Goal: Task Accomplishment & Management: Manage account settings

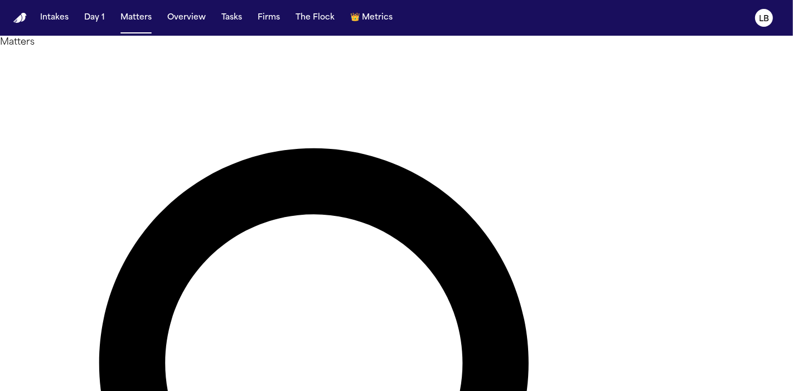
click at [245, 24] on div "Intakes Day 1 Matters Overview Tasks Firms The Flock 👑 Metrics" at bounding box center [216, 18] width 361 height 20
click at [217, 12] on button "Tasks" at bounding box center [232, 18] width 30 height 20
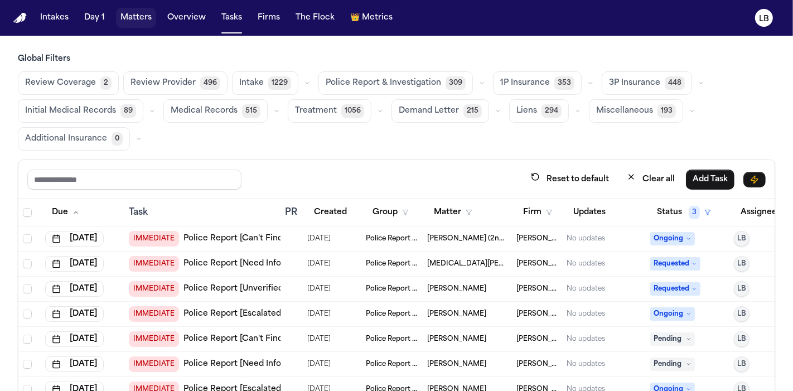
click at [140, 18] on button "Matters" at bounding box center [136, 18] width 40 height 20
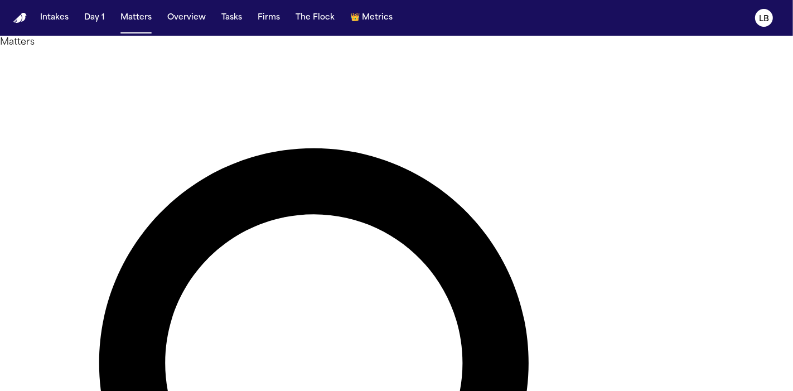
click at [231, 9] on button "Tasks" at bounding box center [232, 18] width 30 height 20
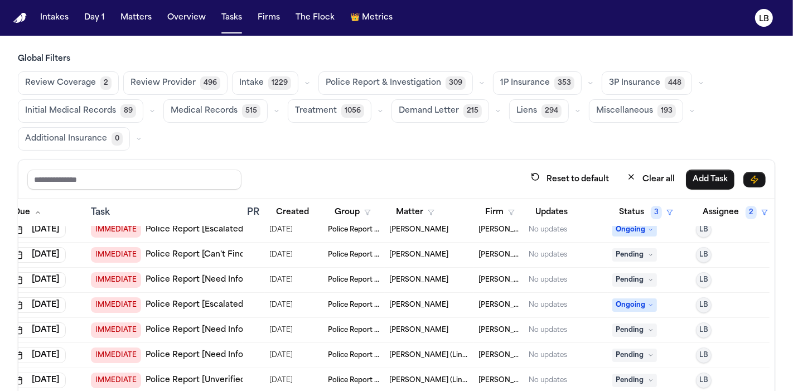
scroll to position [0, 46]
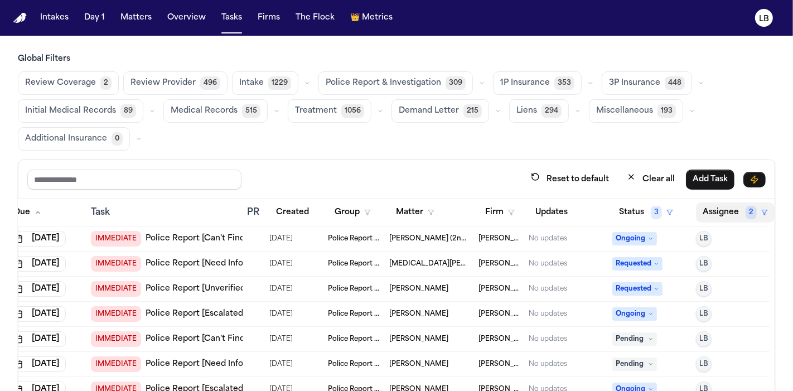
click at [712, 210] on button "Assignee 2" at bounding box center [735, 212] width 79 height 20
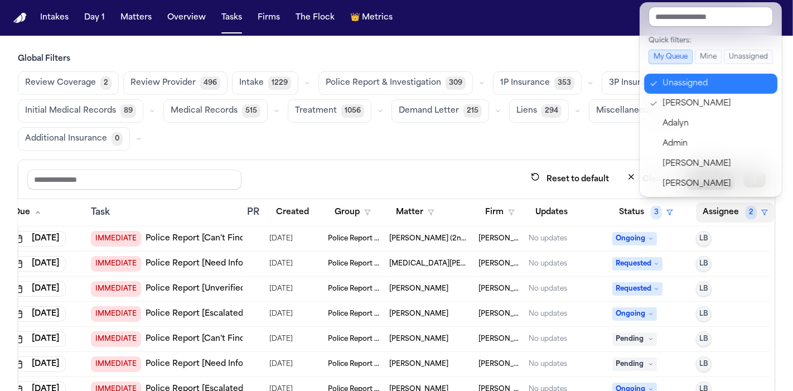
click at [710, 86] on div "Unassigned" at bounding box center [716, 83] width 109 height 13
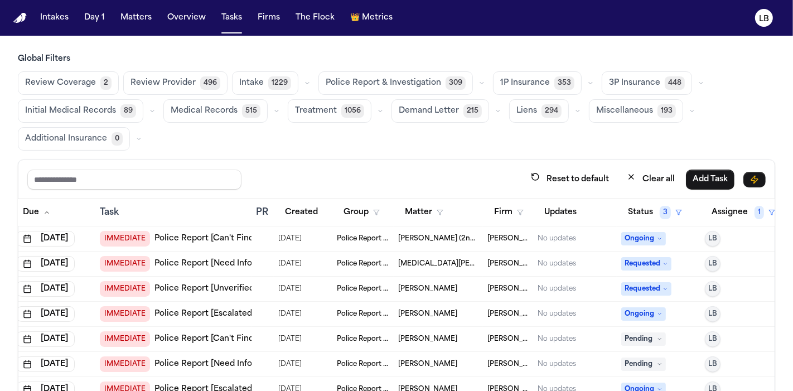
scroll to position [0, 0]
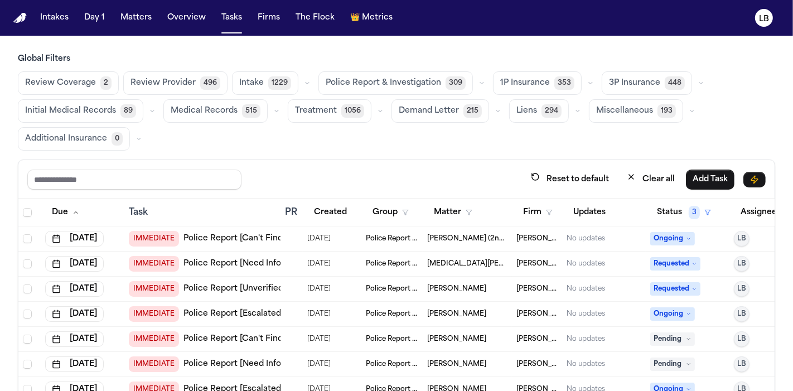
click at [211, 238] on link "Police Report [Can't Find]" at bounding box center [234, 238] width 102 height 11
click at [270, 259] on link "Police Report [Need Info]" at bounding box center [233, 263] width 100 height 11
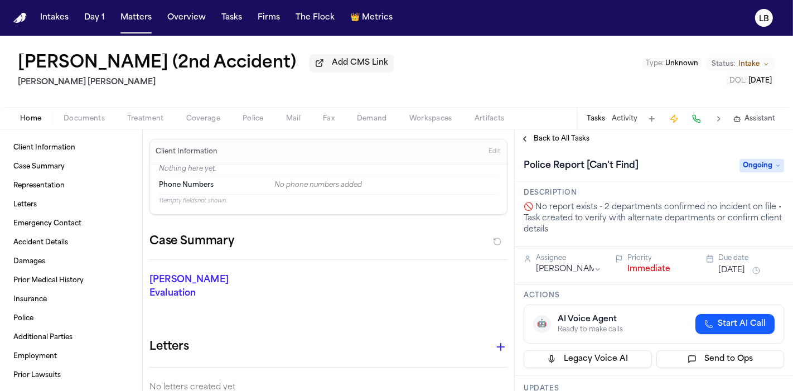
click at [626, 115] on button "Activity" at bounding box center [625, 118] width 26 height 9
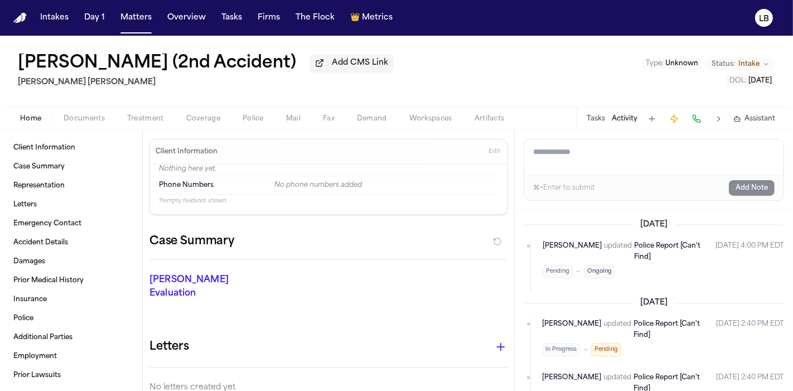
click at [588, 114] on button "Tasks" at bounding box center [596, 118] width 18 height 9
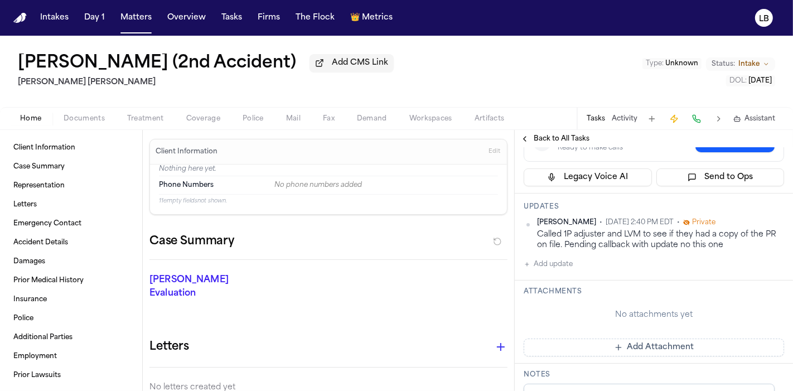
scroll to position [174, 0]
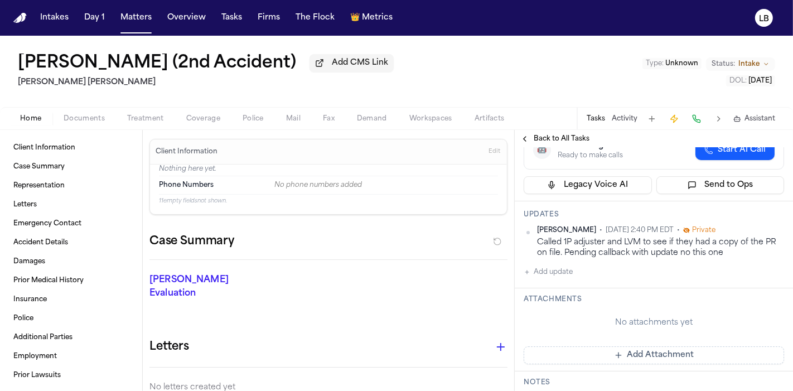
click at [623, 115] on button "Activity" at bounding box center [625, 118] width 26 height 9
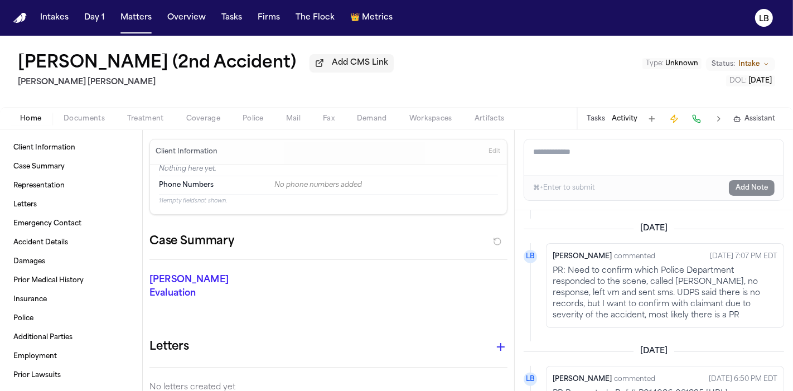
scroll to position [367, 0]
click at [79, 115] on span "Documents" at bounding box center [84, 118] width 41 height 9
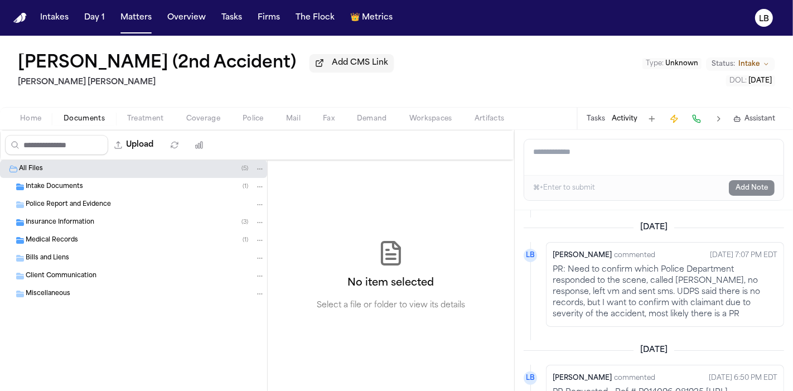
click at [69, 182] on span "Intake Documents" at bounding box center [54, 186] width 57 height 9
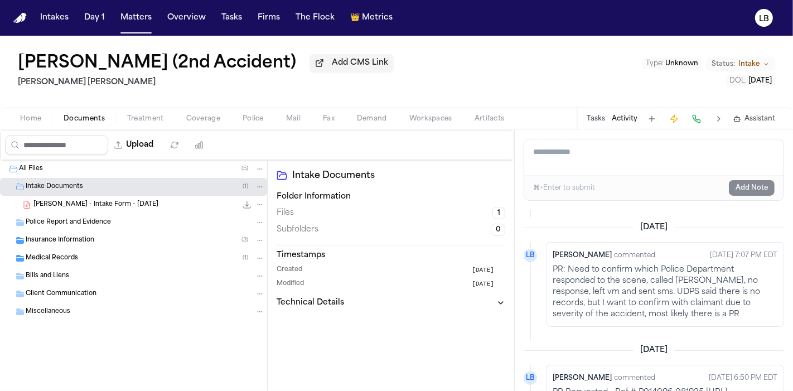
click at [81, 219] on span "Police Report and Evidence" at bounding box center [68, 222] width 85 height 9
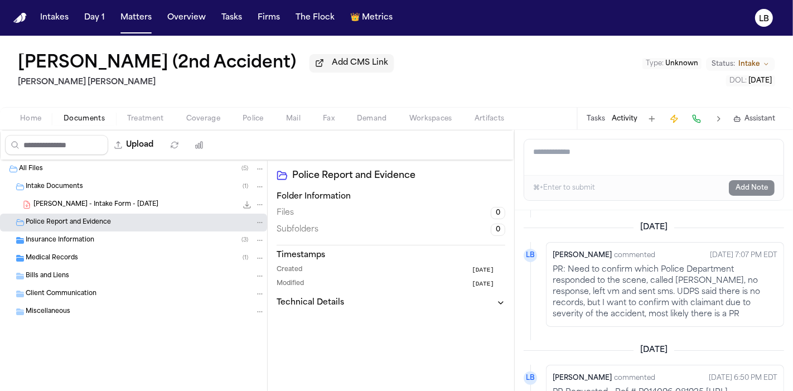
click at [88, 235] on div "Insurance Information ( 3 )" at bounding box center [145, 240] width 239 height 10
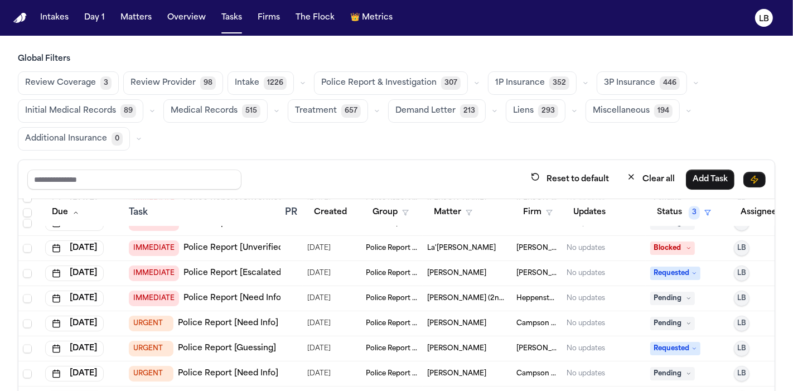
scroll to position [2048, 0]
click at [463, 289] on td "[PERSON_NAME] (2nd MVA)" at bounding box center [467, 297] width 89 height 25
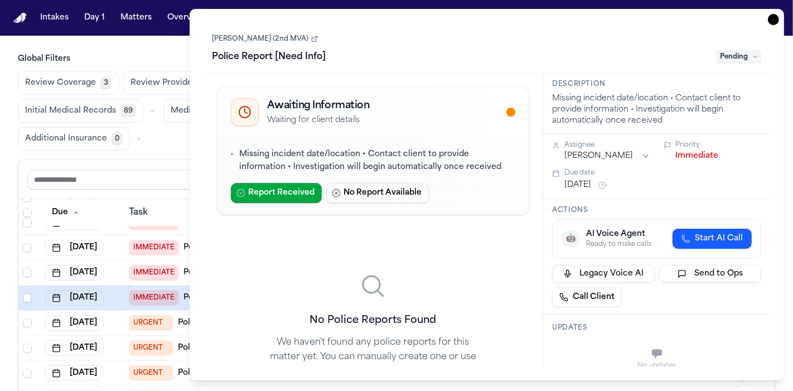
click at [283, 40] on link "[PERSON_NAME] (2nd MVA)" at bounding box center [264, 39] width 105 height 9
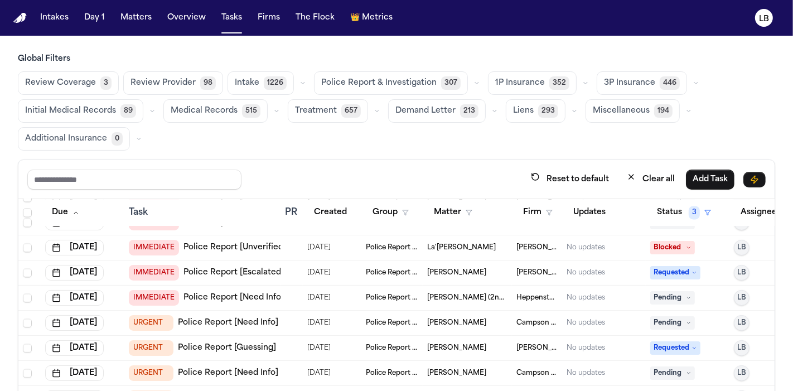
click at [163, 155] on div "Global Filters Review Coverage 3 Review Provider 98 Intake 1226 Police Report &…" at bounding box center [396, 261] width 757 height 414
click at [475, 294] on span "Deborah Peterson (2nd MVA)" at bounding box center [467, 297] width 80 height 9
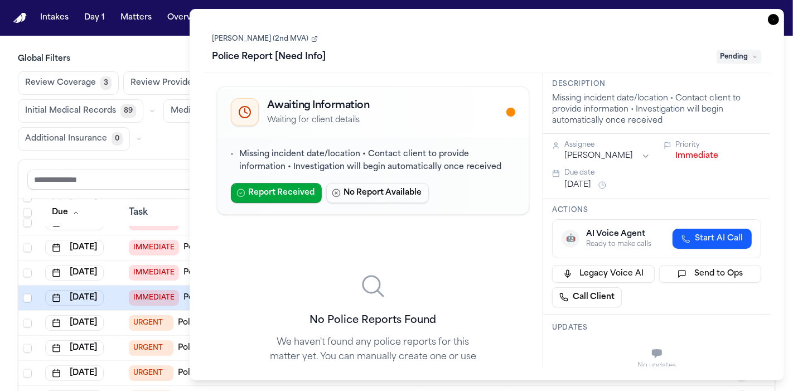
click at [298, 38] on link "Deborah Peterson (2nd MVA)" at bounding box center [264, 39] width 105 height 9
click at [773, 20] on icon "button" at bounding box center [773, 19] width 11 height 11
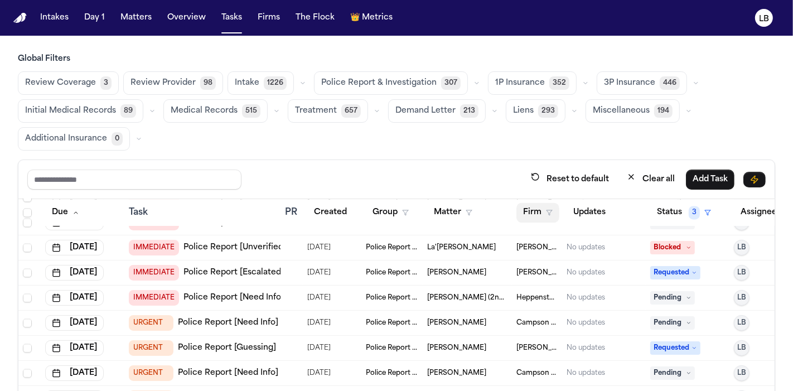
click at [535, 209] on button "Firm" at bounding box center [537, 212] width 43 height 20
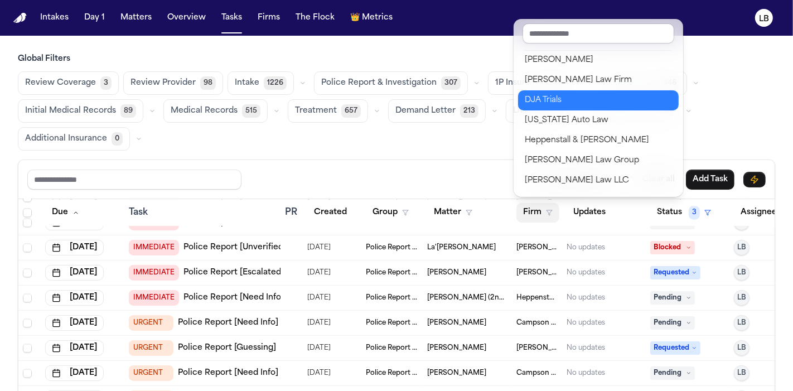
scroll to position [264, 0]
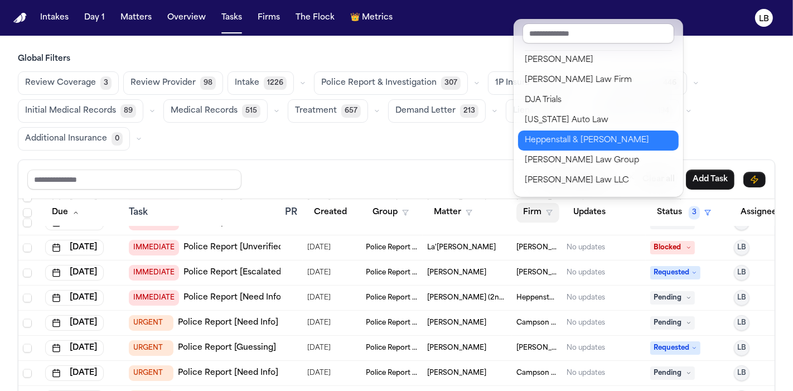
click at [564, 137] on div "Heppenstall & [PERSON_NAME]" at bounding box center [598, 140] width 147 height 13
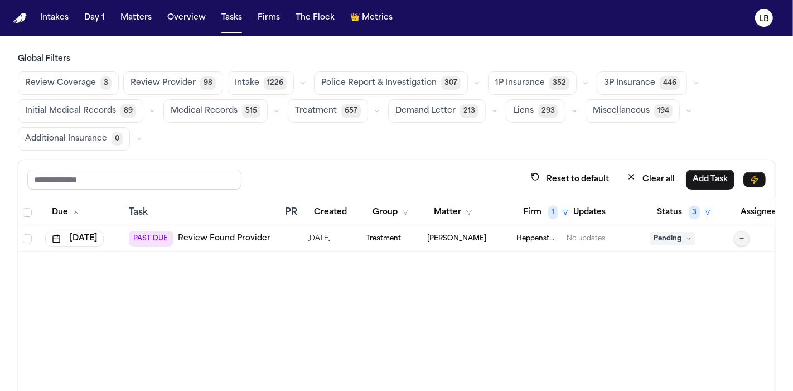
scroll to position [0, 36]
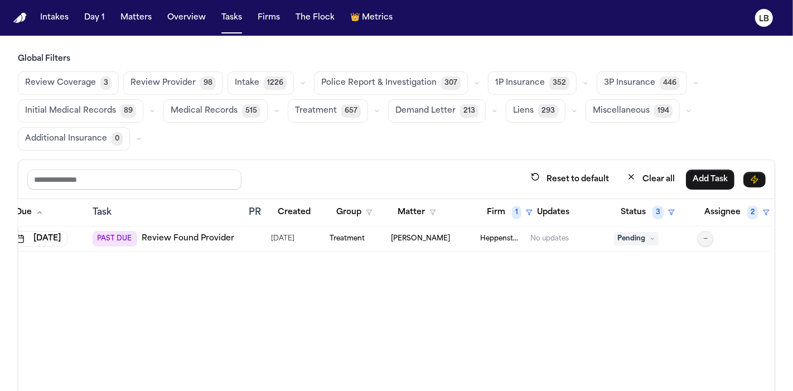
click at [643, 236] on span "Pending" at bounding box center [636, 238] width 45 height 13
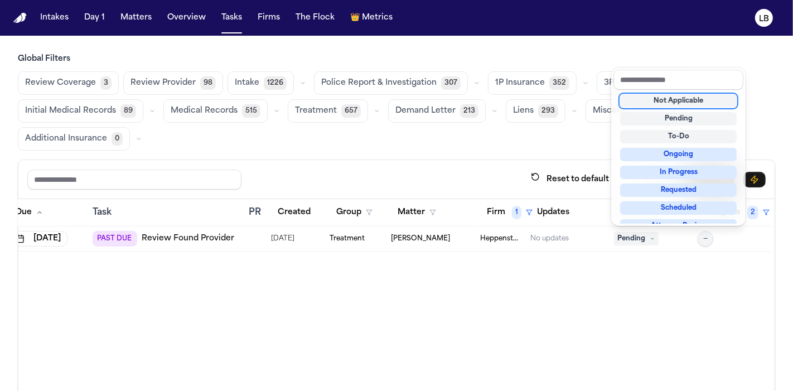
click at [683, 103] on div "Not Applicable" at bounding box center [678, 100] width 117 height 13
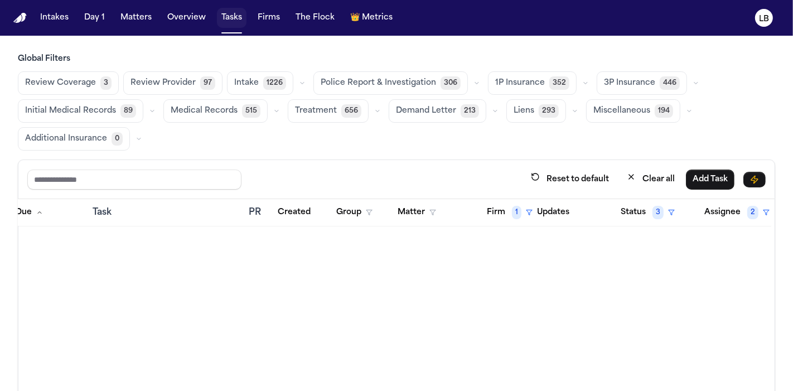
click at [235, 12] on button "Tasks" at bounding box center [232, 18] width 30 height 20
click at [231, 12] on button "Tasks" at bounding box center [232, 18] width 30 height 20
drag, startPoint x: 505, startPoint y: 210, endPoint x: 501, endPoint y: 205, distance: 5.9
click at [501, 205] on button "Firm 1" at bounding box center [509, 212] width 59 height 20
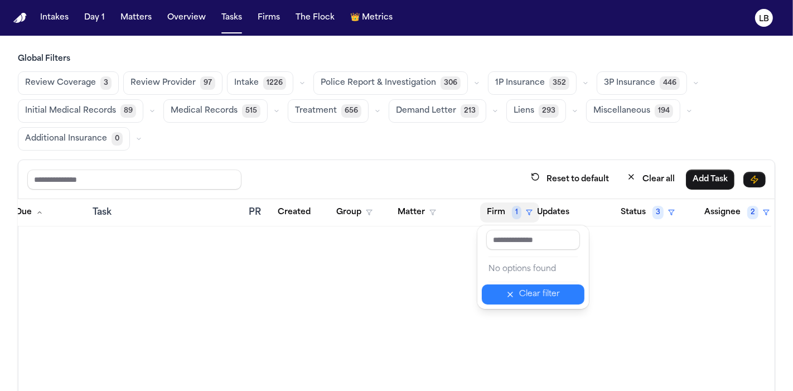
drag, startPoint x: 546, startPoint y: 298, endPoint x: 578, endPoint y: 291, distance: 32.5
click at [578, 291] on button "Clear filter" at bounding box center [533, 294] width 103 height 20
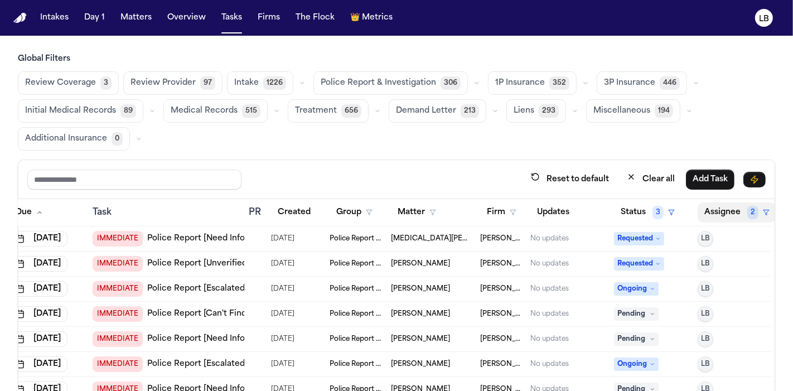
click at [735, 214] on button "Assignee 2" at bounding box center [736, 212] width 79 height 20
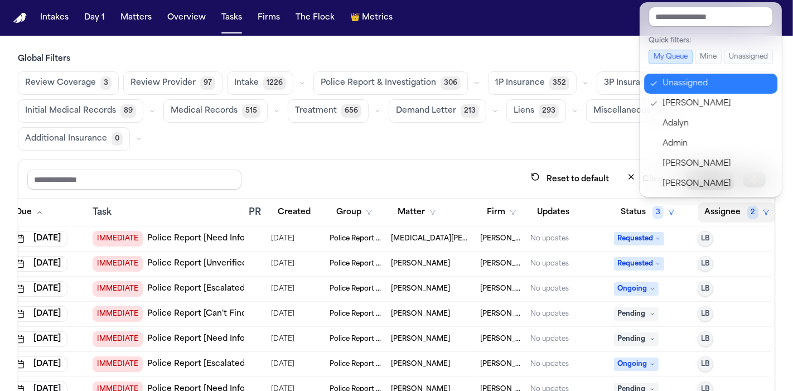
click at [720, 79] on div "Unassigned" at bounding box center [716, 83] width 109 height 13
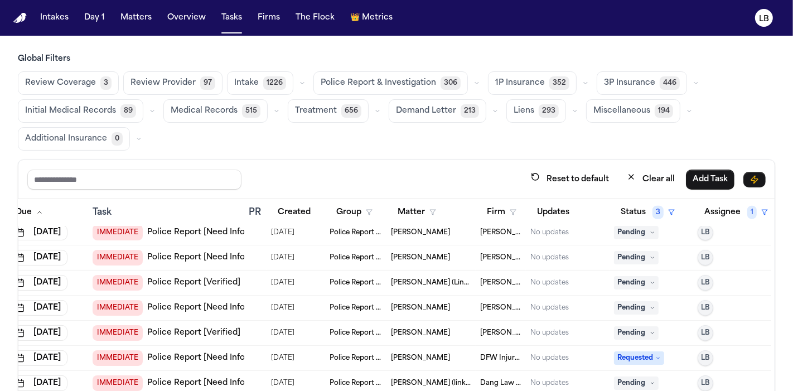
scroll to position [1329, 36]
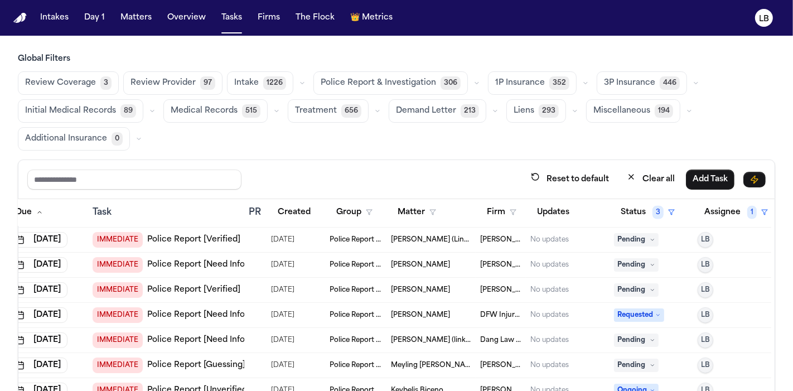
click at [439, 241] on span "Cecilia Sabina Guerrero (Link to Liliana Cabrera de Guerrero)" at bounding box center [431, 239] width 80 height 9
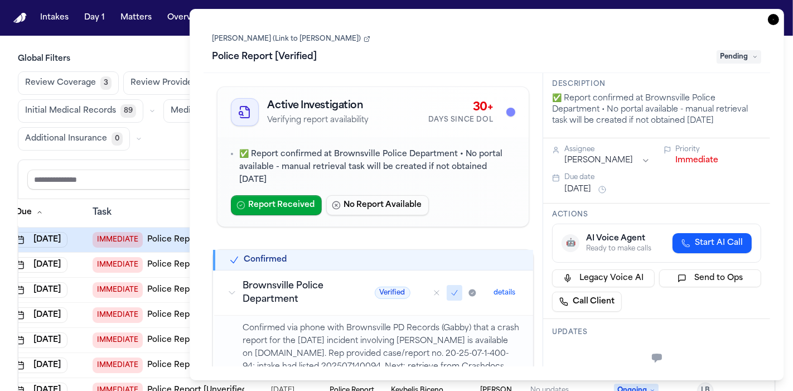
click at [365, 43] on link "Cecilia Sabina Guerrero (Link to Liliana Cabrera de Guerrero)" at bounding box center [291, 39] width 158 height 9
click at [774, 17] on icon "button" at bounding box center [773, 19] width 11 height 11
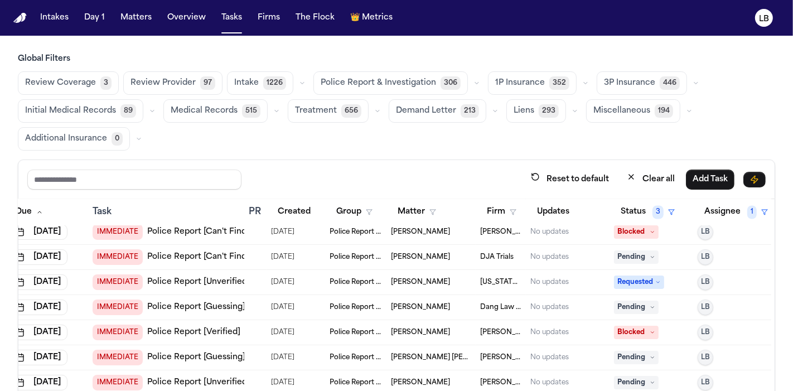
scroll to position [1865, 36]
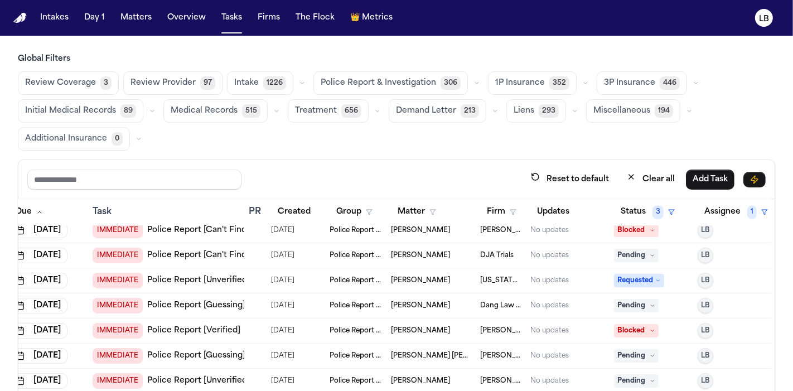
click at [196, 335] on div "IMMEDIATE Police Report [Verified]" at bounding box center [167, 331] width 148 height 16
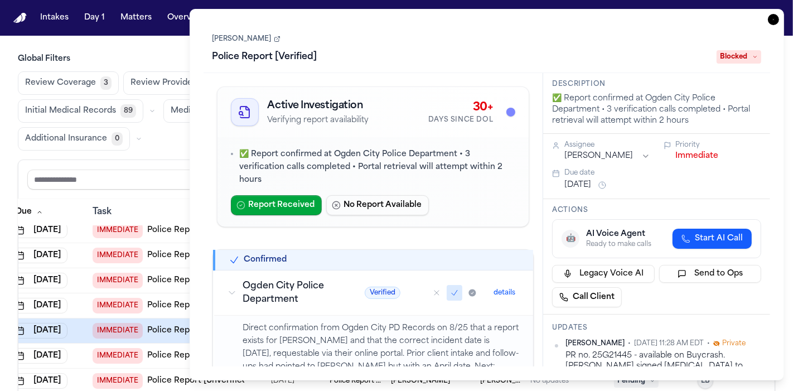
click at [240, 41] on link "Zachary Vert" at bounding box center [246, 39] width 68 height 9
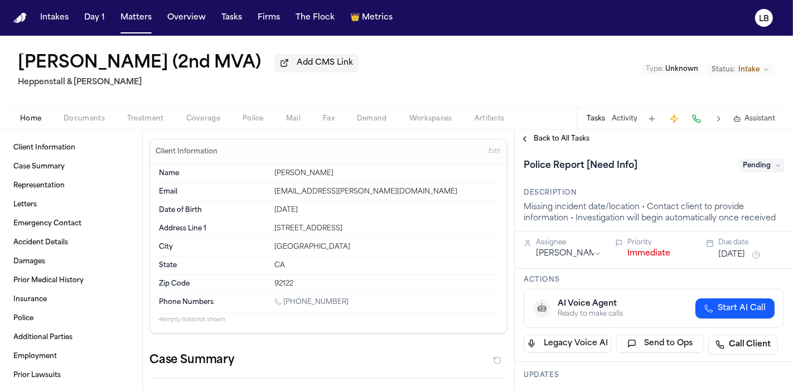
click at [622, 117] on button "Activity" at bounding box center [625, 118] width 26 height 9
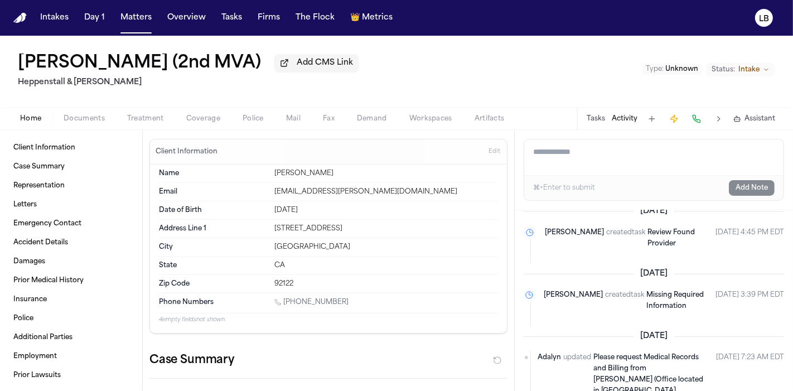
scroll to position [4, 0]
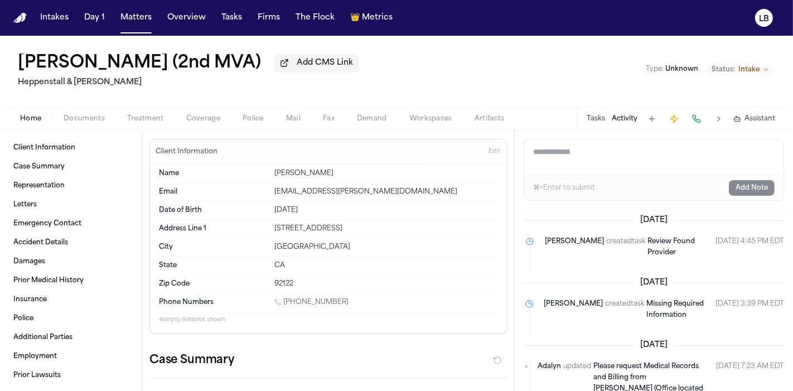
click at [76, 122] on span "Documents" at bounding box center [84, 118] width 41 height 9
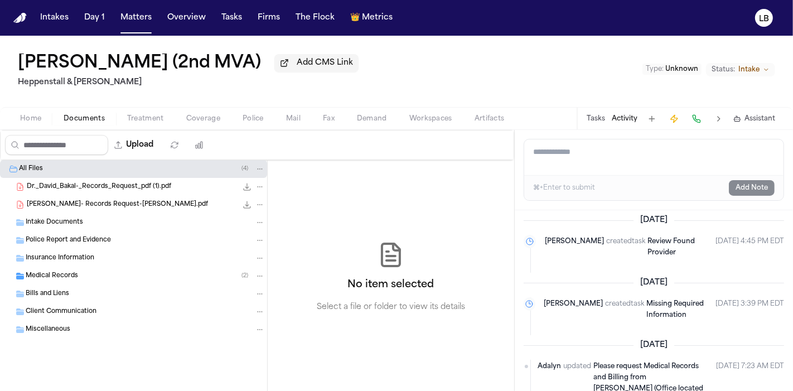
click at [93, 189] on span "Dr._David_Bakal-_Records_Request_pdf (1).pdf" at bounding box center [99, 186] width 144 height 9
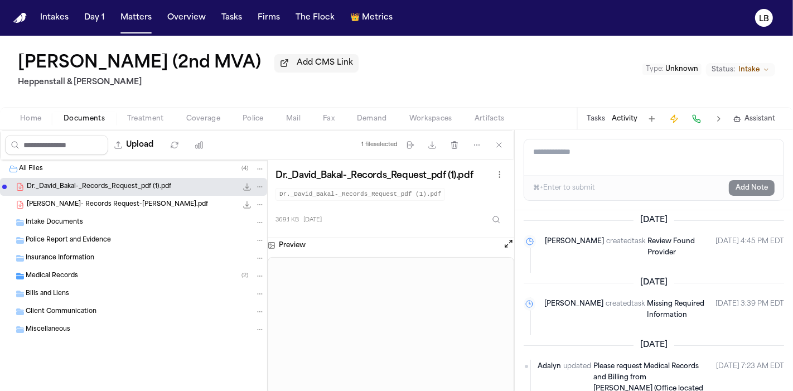
click at [104, 206] on span "Dr. Eugene Y. Rhee- Records Request-D.Peterson.pdf" at bounding box center [117, 204] width 181 height 9
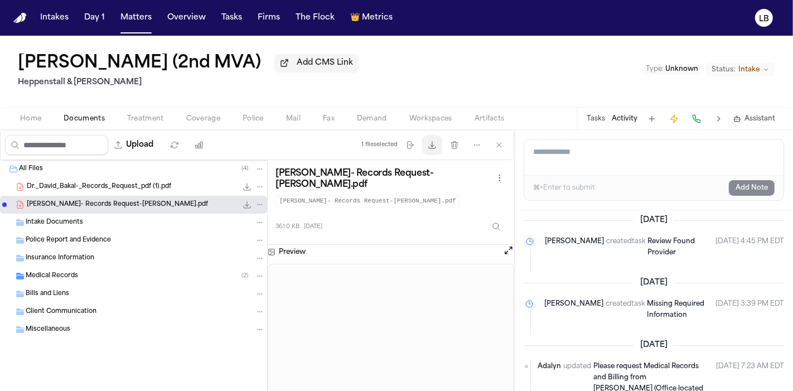
click at [431, 151] on button "Download files" at bounding box center [432, 145] width 20 height 20
click at [593, 119] on button "Tasks" at bounding box center [596, 118] width 18 height 9
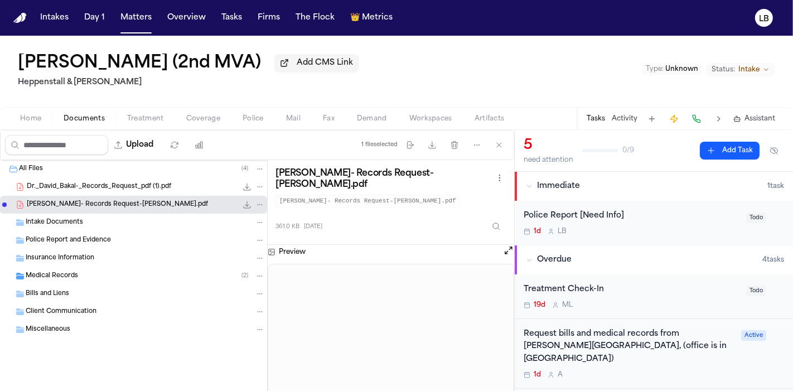
click at [712, 231] on div "1d L B" at bounding box center [632, 231] width 216 height 9
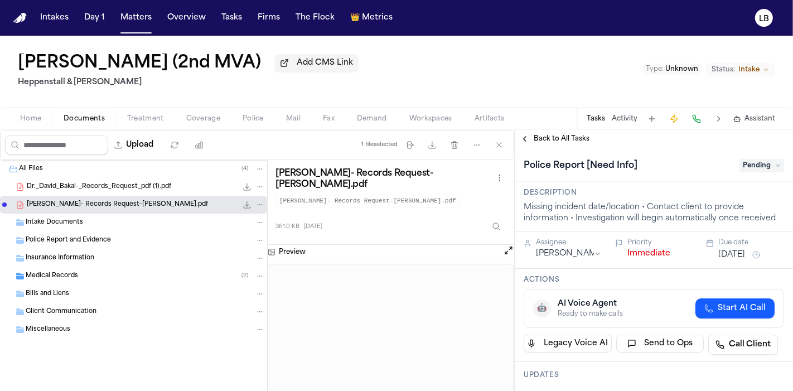
click at [740, 171] on span "Pending" at bounding box center [761, 165] width 45 height 13
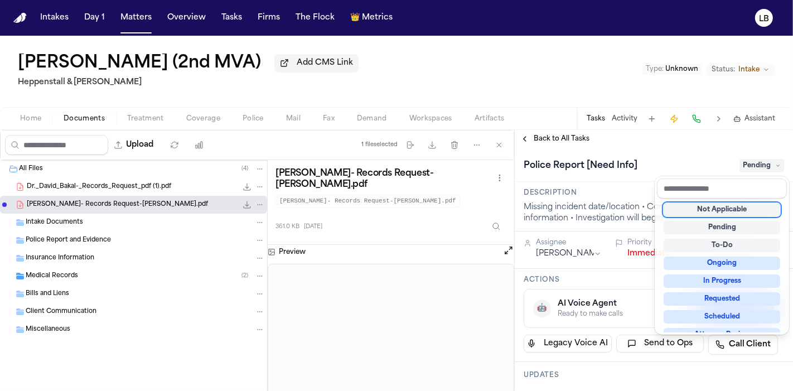
click at [731, 209] on div "Not Applicable" at bounding box center [721, 209] width 117 height 13
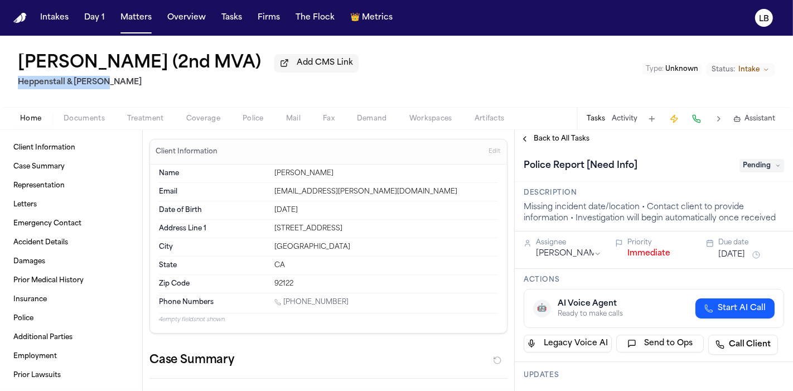
drag, startPoint x: 114, startPoint y: 79, endPoint x: 6, endPoint y: 85, distance: 108.4
click at [6, 85] on div "[PERSON_NAME] (2nd MVA) Add CMS Link [PERSON_NAME] & [PERSON_NAME] Type : Unkno…" at bounding box center [396, 71] width 793 height 71
copy h2 "Heppenstall & [PERSON_NAME]"
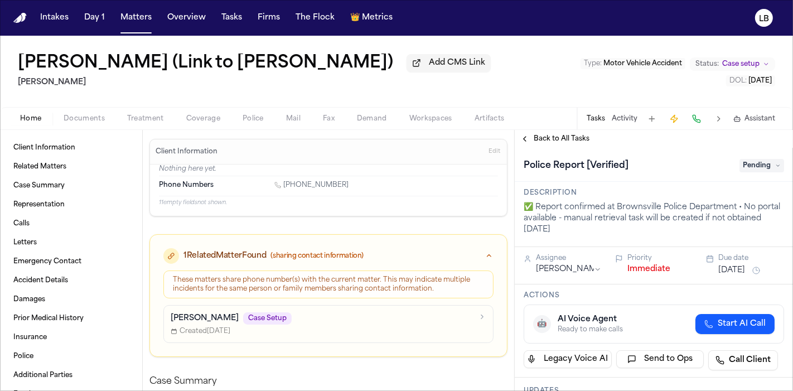
click at [93, 123] on span "Documents" at bounding box center [84, 118] width 41 height 9
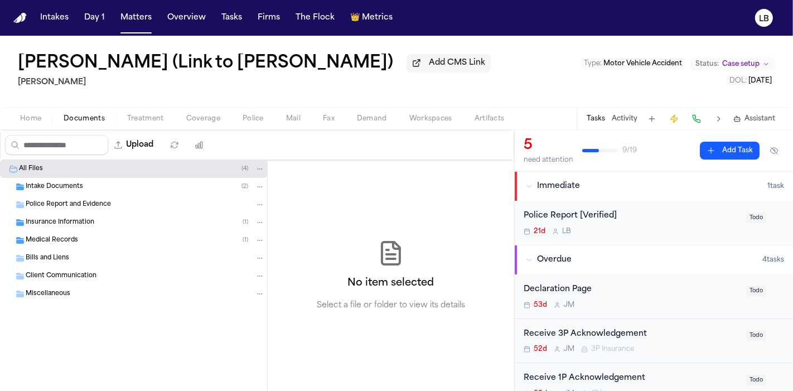
click at [73, 192] on span "Intake Documents" at bounding box center [54, 186] width 57 height 9
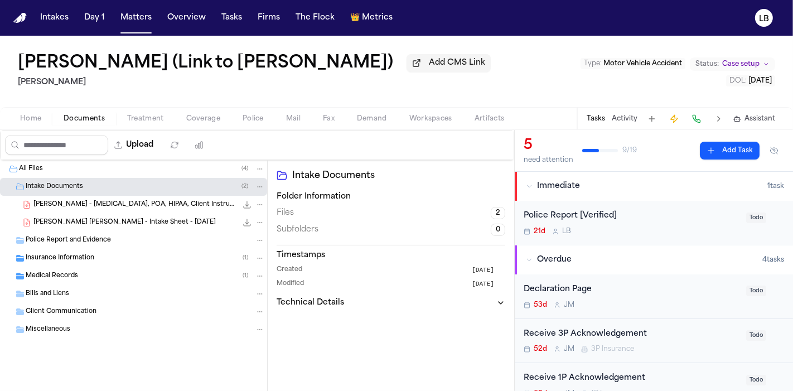
click at [133, 227] on span "[PERSON_NAME] [PERSON_NAME] - Intake Sheet - [DATE]" at bounding box center [124, 222] width 182 height 9
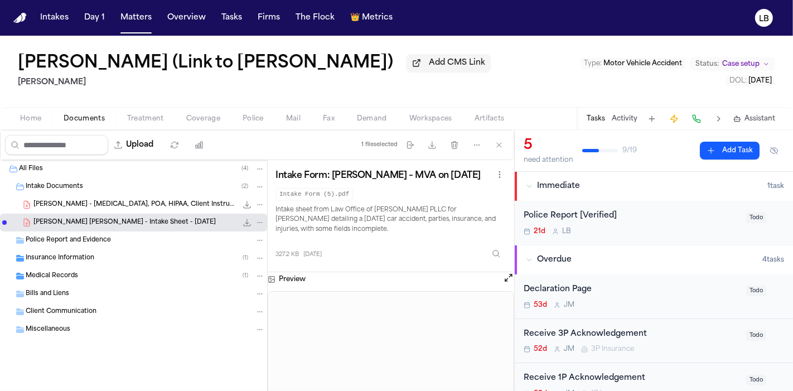
scroll to position [132, 0]
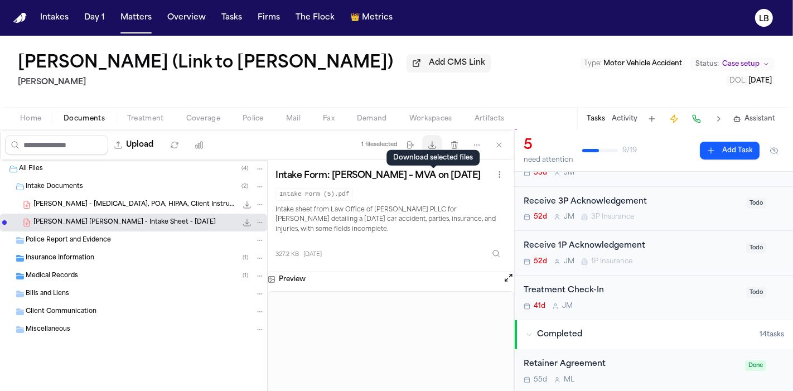
click at [434, 149] on icon "button" at bounding box center [432, 144] width 9 height 9
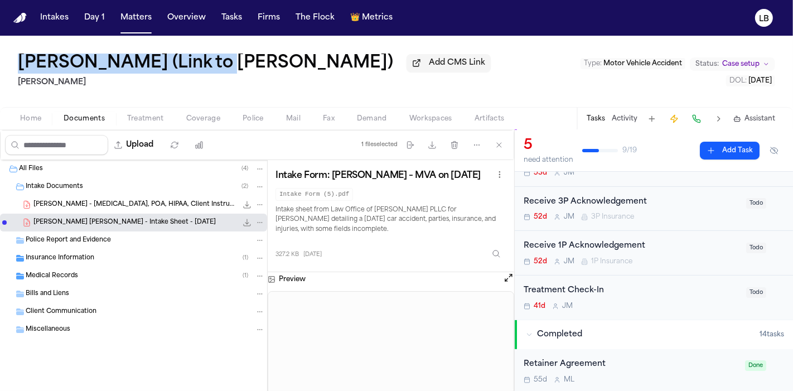
drag, startPoint x: 0, startPoint y: 62, endPoint x: 217, endPoint y: 45, distance: 218.1
click at [217, 45] on div "[PERSON_NAME] (Link to [PERSON_NAME]) Add CMS Link [PERSON_NAME] Type : Motor V…" at bounding box center [396, 71] width 793 height 71
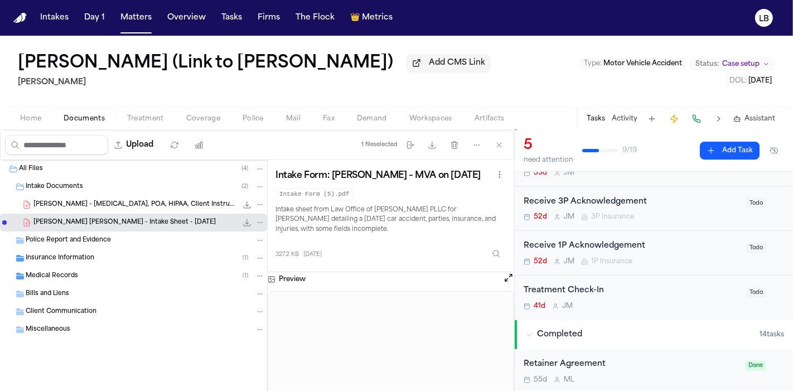
click at [90, 249] on div "Police Report and Evidence" at bounding box center [133, 240] width 267 height 18
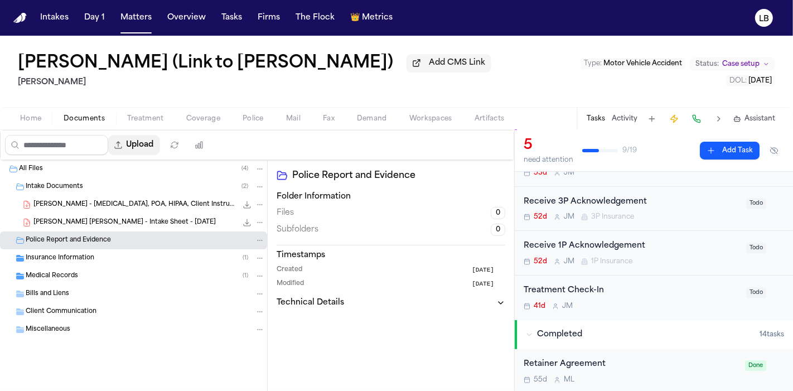
click at [142, 155] on button "Upload" at bounding box center [134, 145] width 52 height 20
select select "**********"
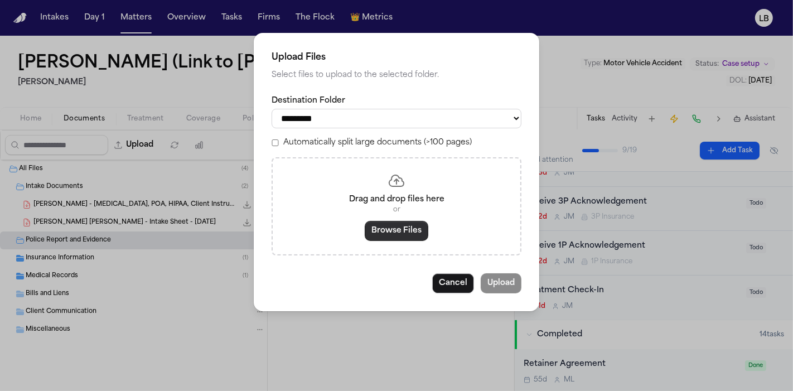
click at [385, 236] on button "Browse Files" at bounding box center [397, 231] width 64 height 20
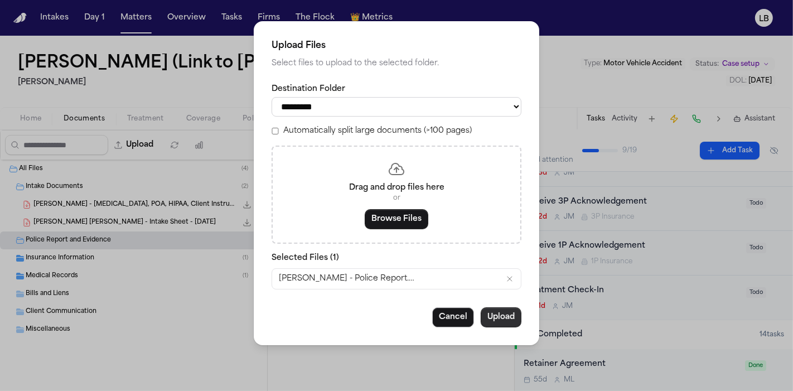
click at [511, 322] on button "Upload" at bounding box center [501, 317] width 41 height 20
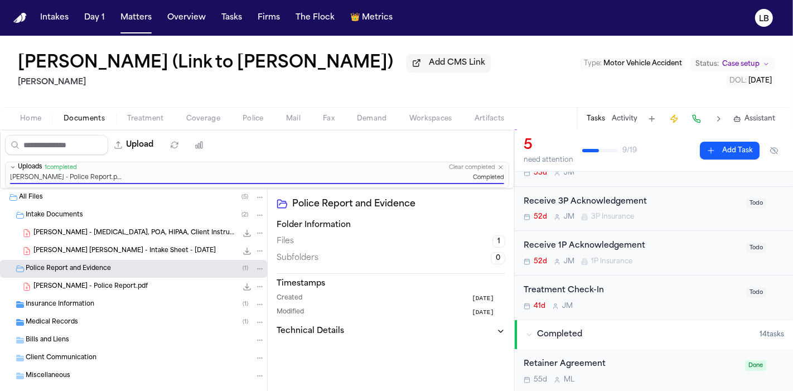
click at [604, 123] on button "Tasks" at bounding box center [596, 118] width 18 height 9
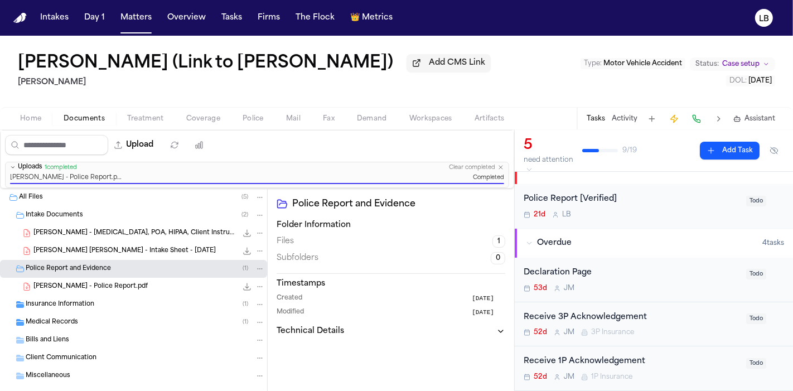
scroll to position [0, 0]
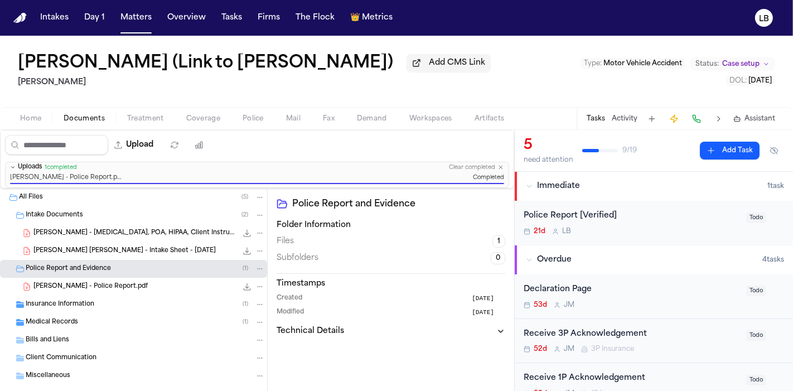
click at [656, 236] on div "21d L B" at bounding box center [632, 231] width 216 height 9
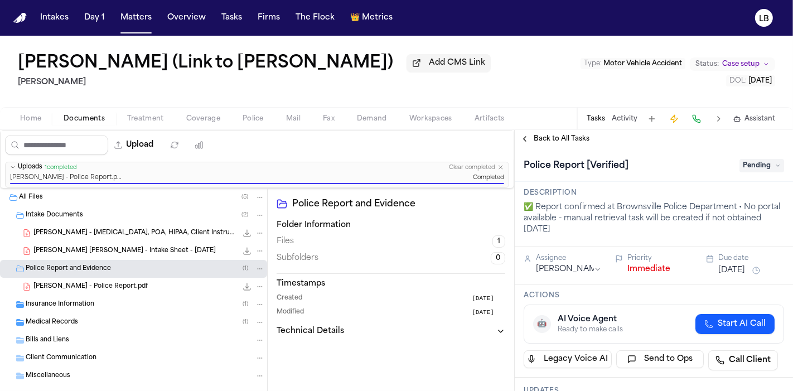
drag, startPoint x: 739, startPoint y: 209, endPoint x: 756, endPoint y: 206, distance: 17.0
click at [756, 172] on span "Pending" at bounding box center [761, 165] width 45 height 13
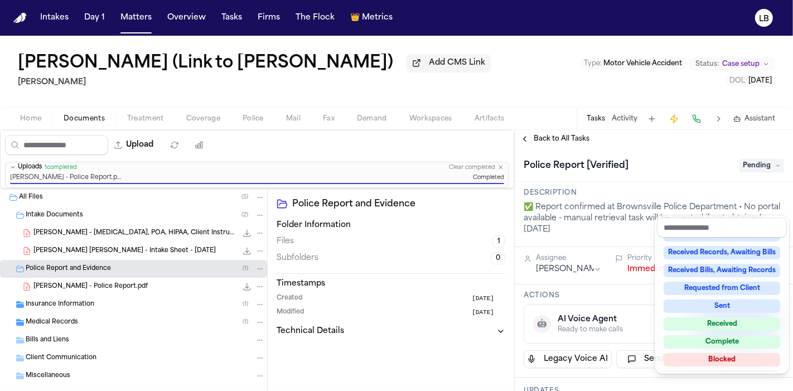
scroll to position [173, 0]
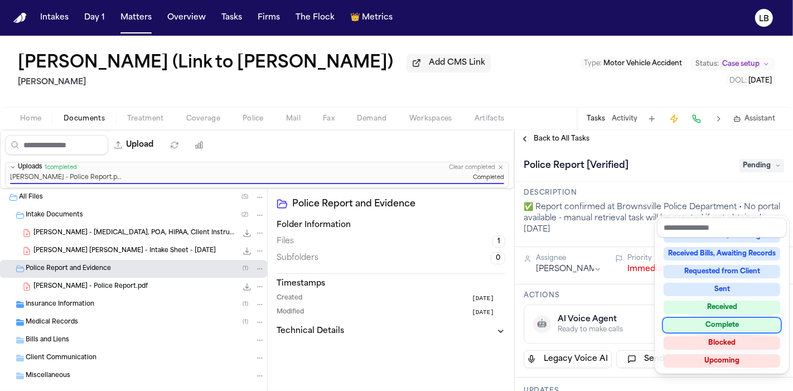
click at [738, 322] on div "Complete" at bounding box center [721, 324] width 117 height 13
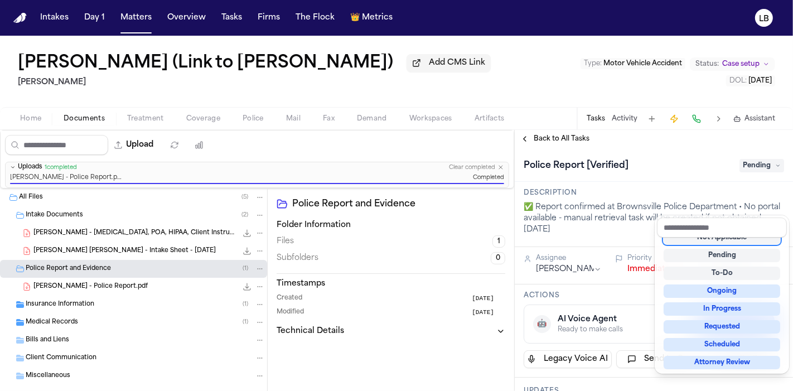
scroll to position [4, 0]
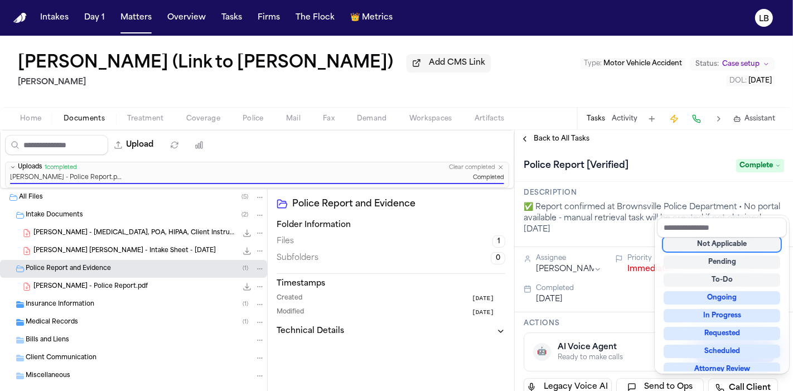
click at [622, 154] on div "Cecilia Sabina Guerrero (Link to Liliana Cabrera de Guerrero) Add CMS Link Davi…" at bounding box center [396, 213] width 793 height 355
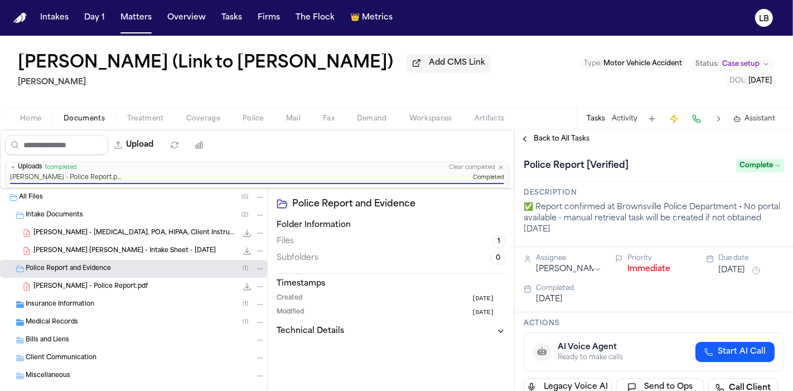
click at [622, 123] on button "Activity" at bounding box center [625, 118] width 26 height 9
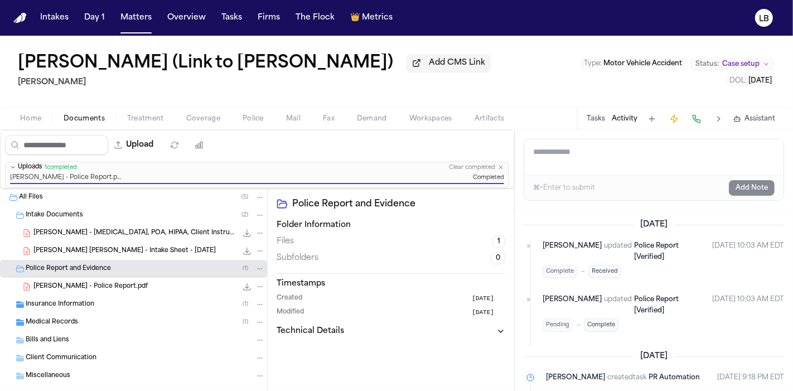
click at [579, 175] on textarea "Add a note to this matter" at bounding box center [653, 157] width 259 height 36
type textarea "**********"
click at [747, 196] on button "Add Note" at bounding box center [752, 188] width 46 height 16
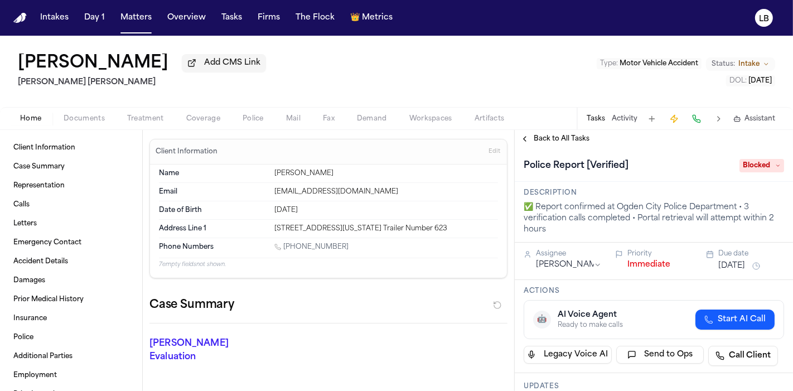
click at [632, 207] on div "✅ Report confirmed at Ogden City Police Department • 3 verification calls compl…" at bounding box center [654, 218] width 260 height 33
drag, startPoint x: 617, startPoint y: 205, endPoint x: 737, endPoint y: 211, distance: 120.0
click at [737, 211] on div "✅ Report confirmed at Ogden City Police Department • 3 verification calls compl…" at bounding box center [654, 218] width 260 height 33
copy div "Ogden City Police Department"
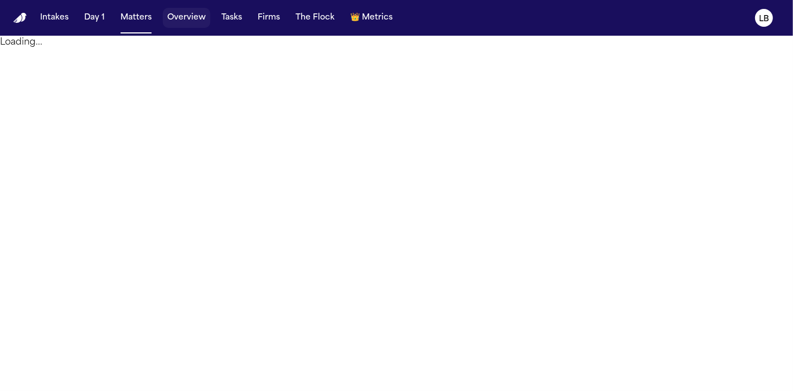
click at [244, 20] on div "Intakes Day 1 Matters Overview Tasks Firms The Flock 👑 Metrics" at bounding box center [216, 18] width 361 height 20
click at [239, 21] on button "Tasks" at bounding box center [232, 18] width 30 height 20
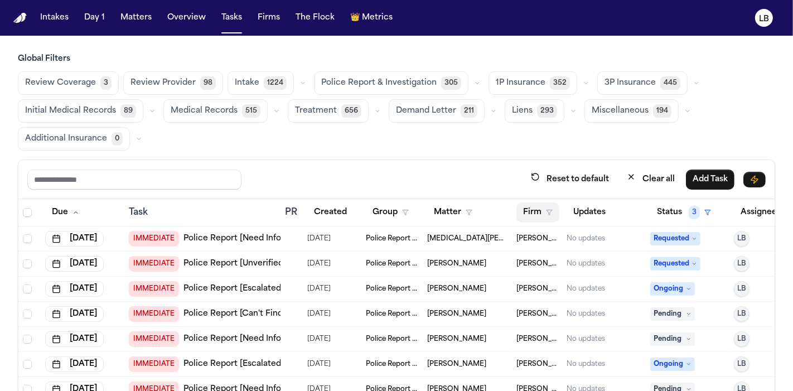
click at [543, 216] on button "Firm" at bounding box center [537, 212] width 43 height 20
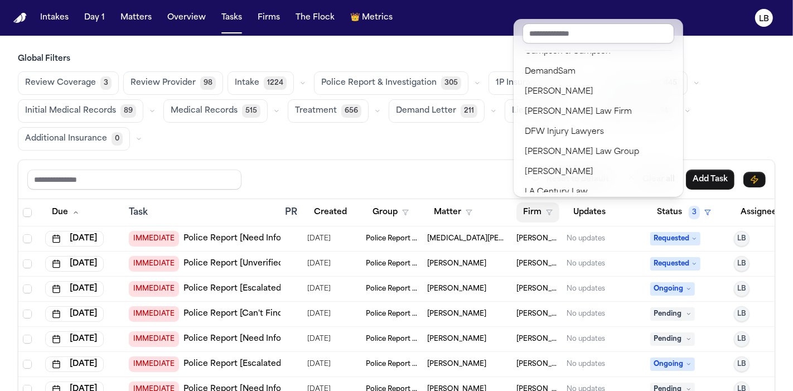
scroll to position [0, 46]
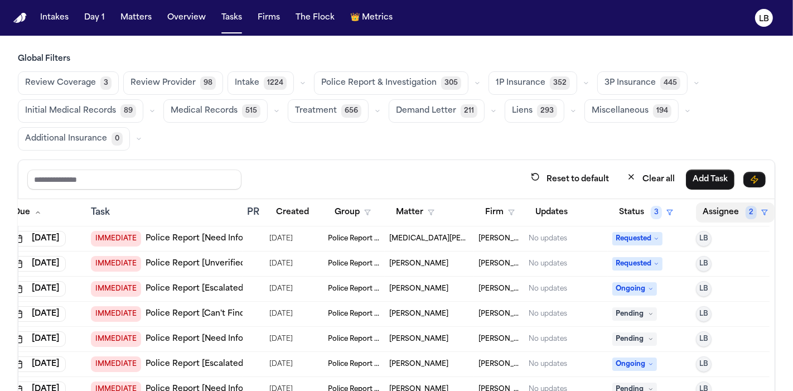
click at [718, 211] on button "Assignee 2" at bounding box center [735, 212] width 79 height 20
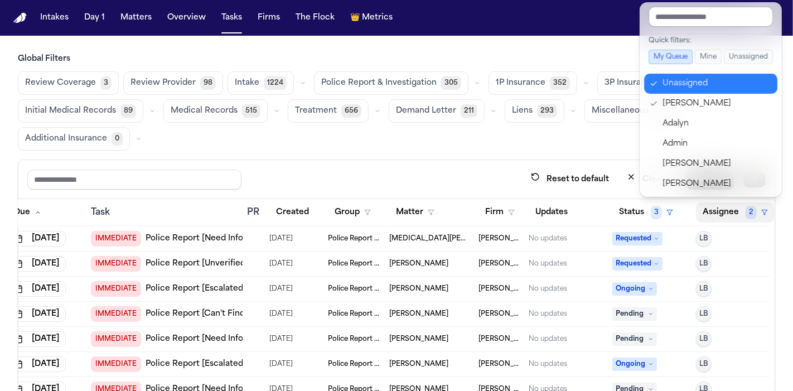
drag, startPoint x: 710, startPoint y: 91, endPoint x: 737, endPoint y: 93, distance: 26.9
drag, startPoint x: 737, startPoint y: 93, endPoint x: 754, endPoint y: 85, distance: 19.0
click at [754, 85] on div "Unassigned Lina Becerra Adalyn Admin Al Kimos Amit Patel Andrew Miller Andy Kuo…" at bounding box center [710, 143] width 133 height 139
click at [754, 85] on div "Unassigned" at bounding box center [716, 83] width 109 height 13
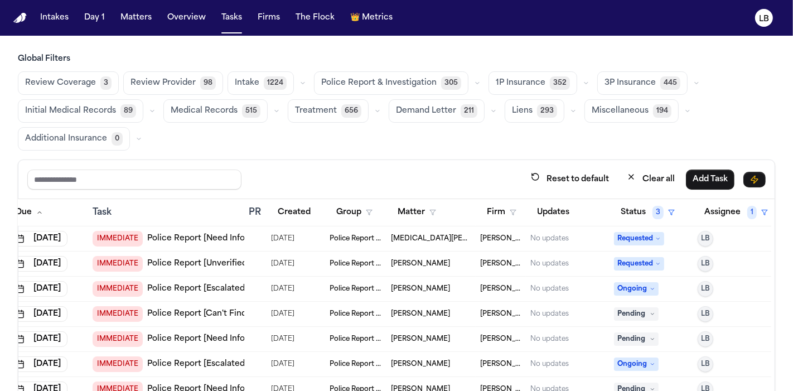
scroll to position [0, 44]
click at [482, 222] on th "Firm" at bounding box center [501, 212] width 50 height 27
click at [484, 215] on button "Firm" at bounding box center [501, 212] width 43 height 20
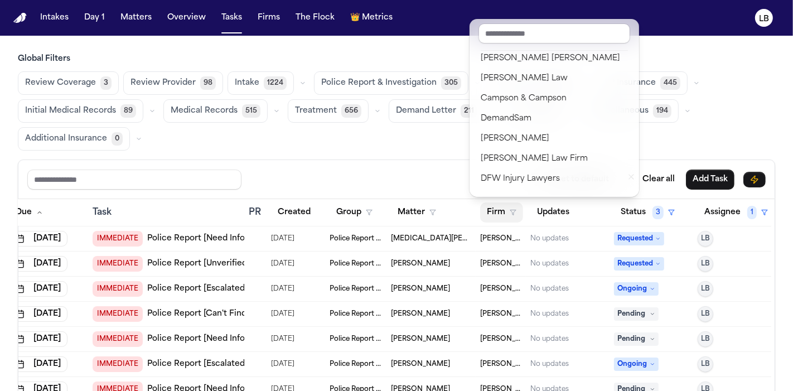
scroll to position [0, 0]
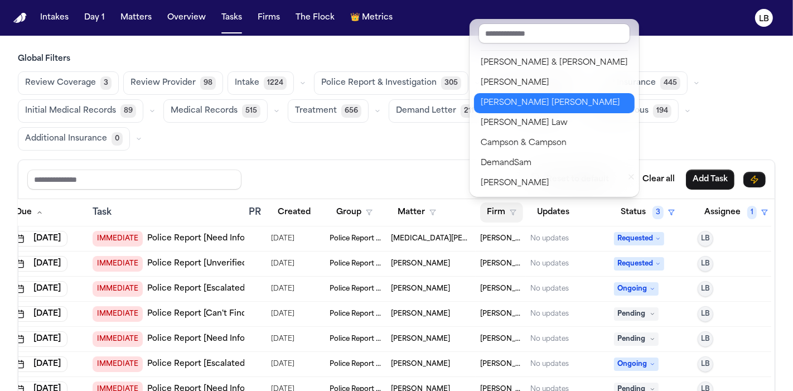
click at [515, 105] on div "[PERSON_NAME] [PERSON_NAME]" at bounding box center [554, 102] width 147 height 13
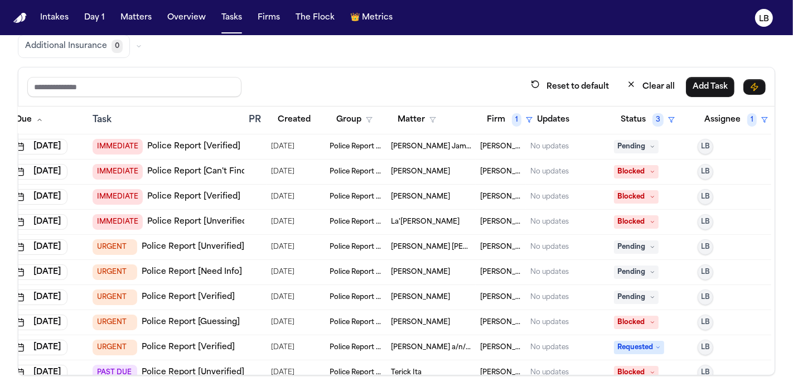
scroll to position [325, 44]
click at [193, 342] on link "Police Report [Verified]" at bounding box center [188, 347] width 93 height 11
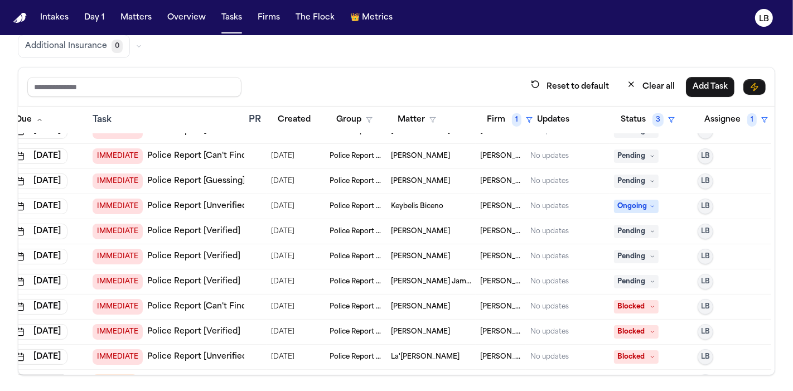
scroll to position [229, 43]
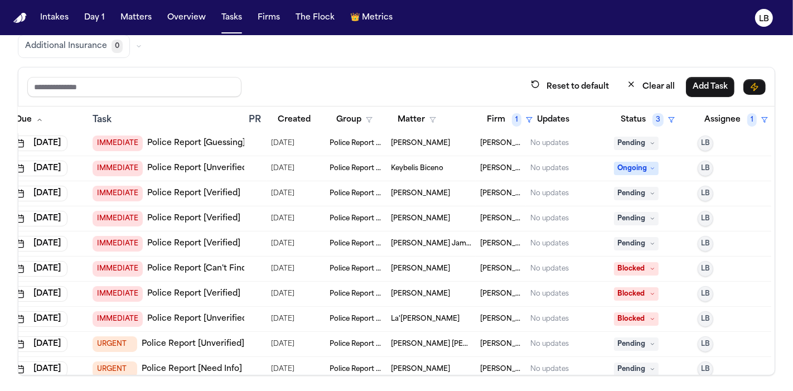
click at [210, 215] on link "Police Report [Verified]" at bounding box center [193, 218] width 93 height 11
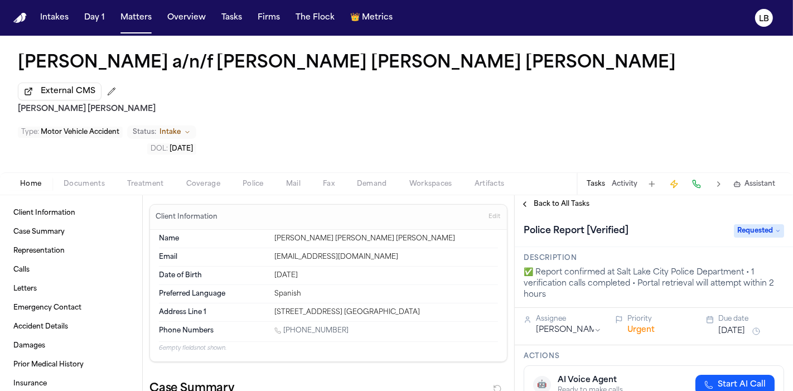
click at [267, 177] on button "Police" at bounding box center [252, 183] width 43 height 13
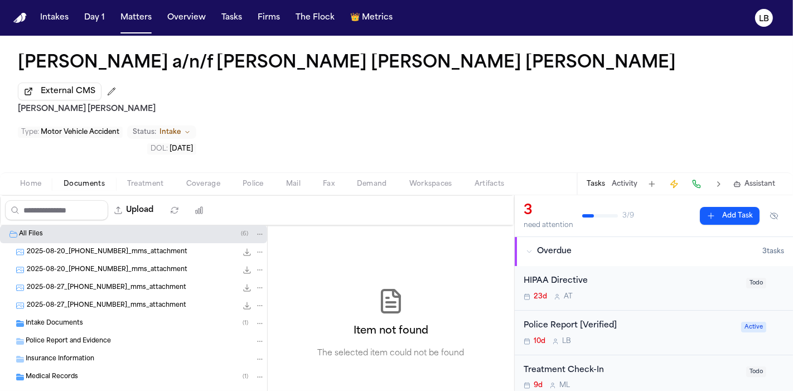
click at [91, 180] on span "Documents" at bounding box center [84, 184] width 41 height 9
click at [258, 180] on span "Police" at bounding box center [253, 184] width 21 height 9
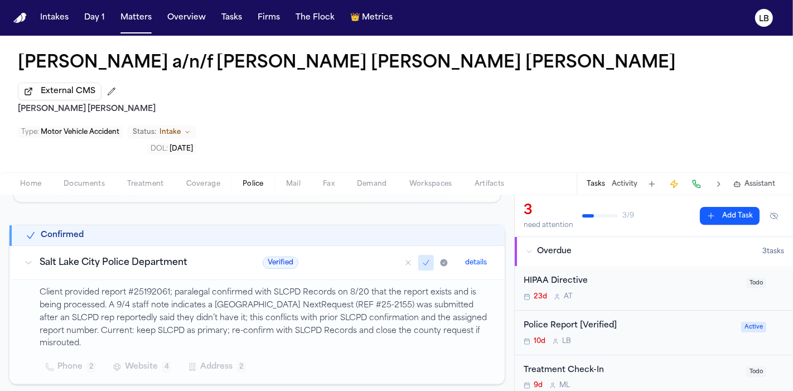
scroll to position [176, 0]
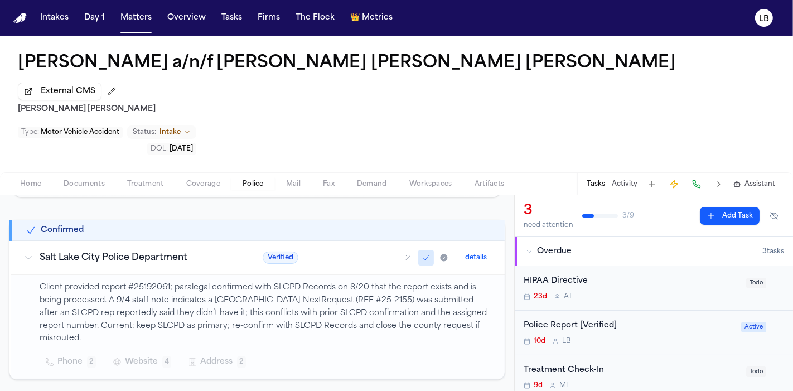
click at [27, 172] on div "Home Documents Treatment Coverage Police Mail Fax Demand Workspaces Artifacts T…" at bounding box center [396, 183] width 793 height 22
click at [32, 180] on span "Home" at bounding box center [30, 184] width 21 height 9
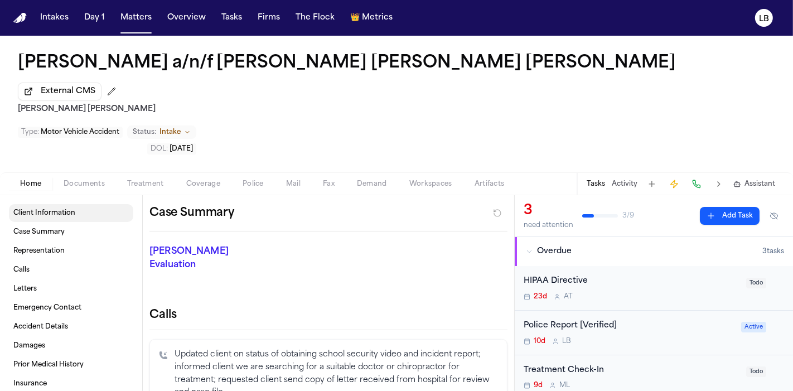
click at [72, 209] on span "Client Information" at bounding box center [44, 213] width 62 height 9
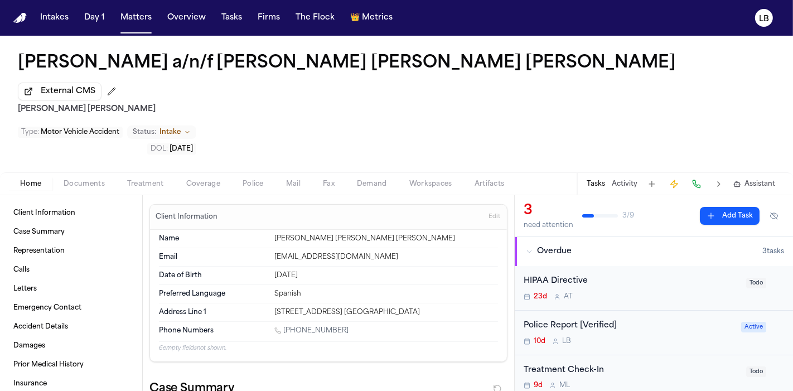
click at [99, 177] on button "Documents" at bounding box center [84, 183] width 64 height 13
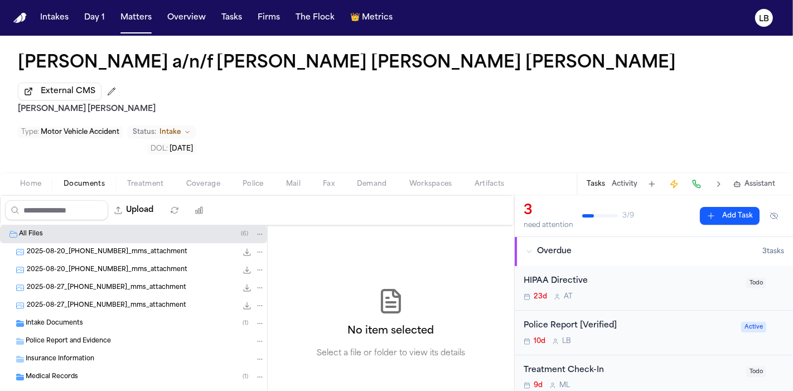
click at [107, 300] on div "2025-08-27_[PHONE_NUMBER]_mms_attachment 138.6 KB • JPG" at bounding box center [146, 305] width 238 height 11
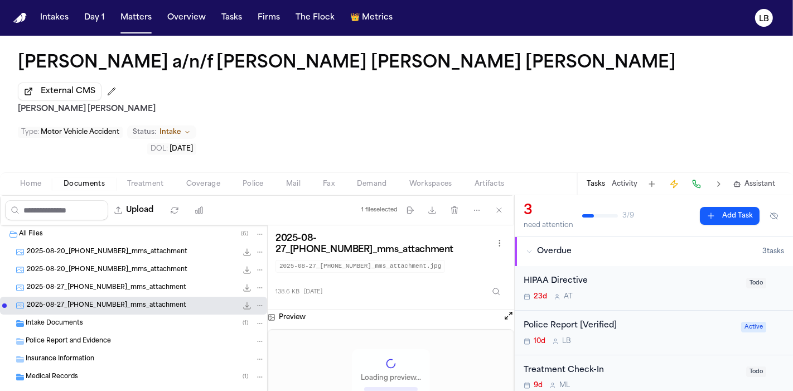
click at [90, 318] on div "Intake Documents ( 1 )" at bounding box center [145, 323] width 239 height 10
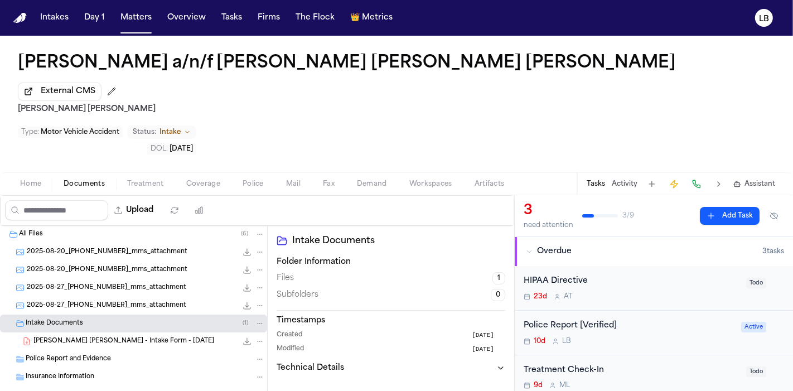
click at [107, 332] on div "[PERSON_NAME] [PERSON_NAME] - Intake Form - [DATE] 22.9 KB • PDF" at bounding box center [133, 341] width 267 height 18
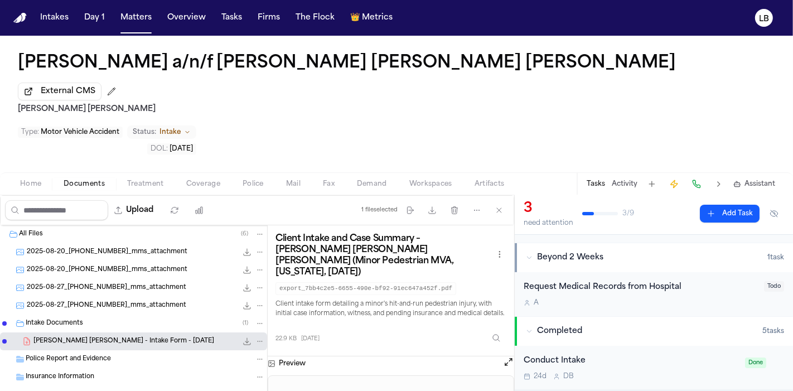
scroll to position [265, 0]
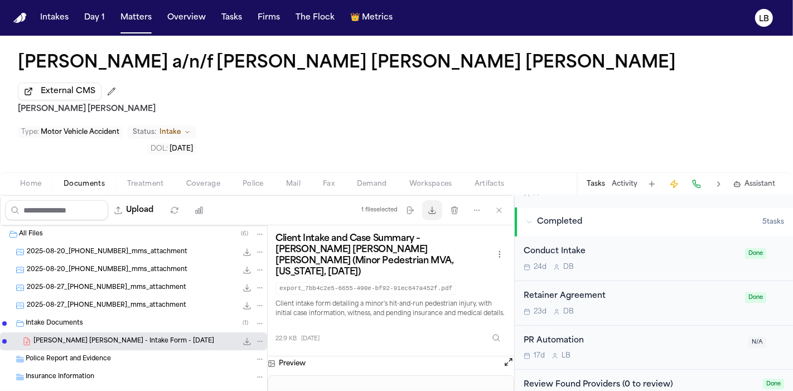
click at [432, 206] on icon "button" at bounding box center [432, 210] width 9 height 9
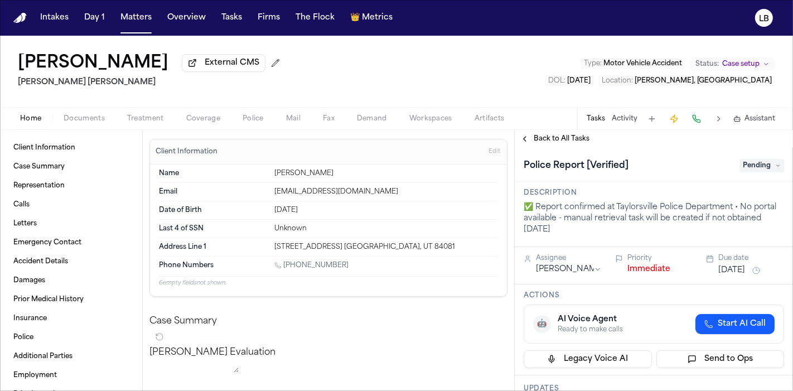
click at [100, 123] on button "Documents" at bounding box center [84, 118] width 64 height 13
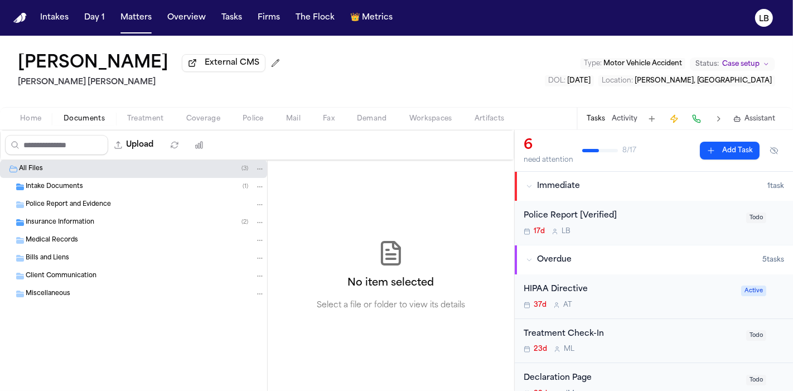
drag, startPoint x: 71, startPoint y: 182, endPoint x: 46, endPoint y: 180, distance: 25.2
click at [46, 180] on div "Intake Documents ( 1 )" at bounding box center [133, 187] width 267 height 18
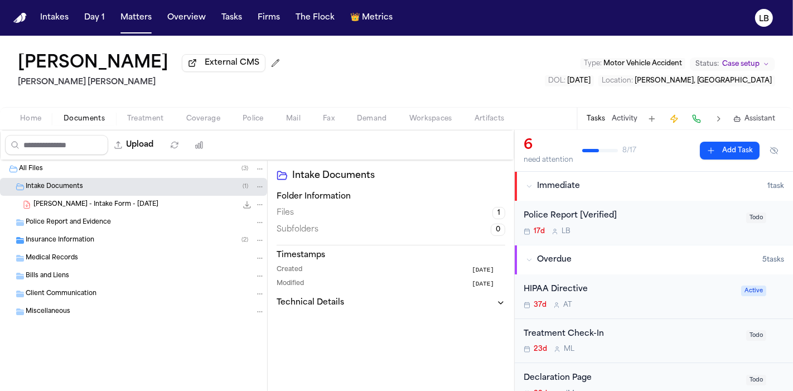
click at [70, 206] on span "[PERSON_NAME] - Intake Form - [DATE]" at bounding box center [95, 204] width 125 height 9
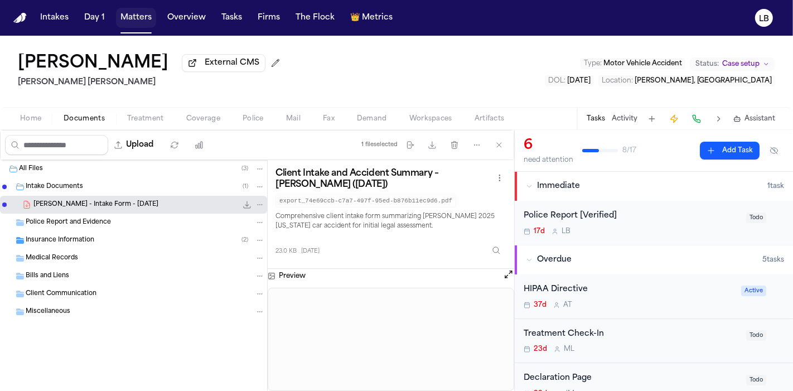
drag, startPoint x: 134, startPoint y: 12, endPoint x: 154, endPoint y: 14, distance: 20.2
click at [134, 12] on button "Matters" at bounding box center [136, 18] width 40 height 20
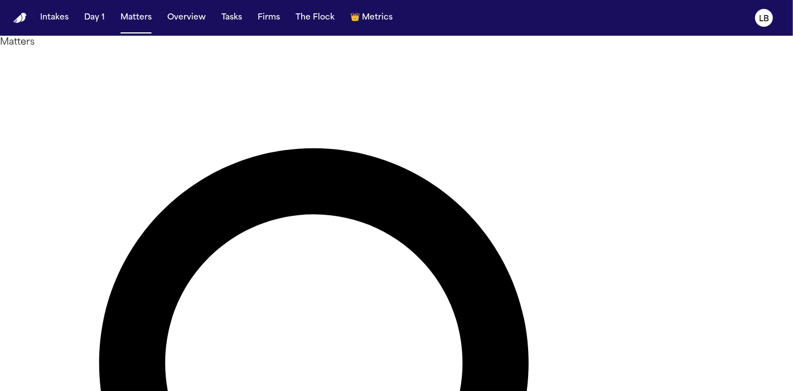
type input "*"
type input "******"
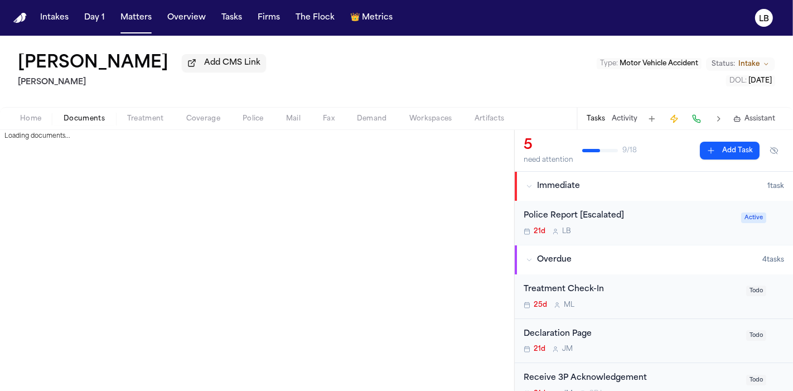
click at [107, 112] on button "Documents" at bounding box center [84, 118] width 64 height 13
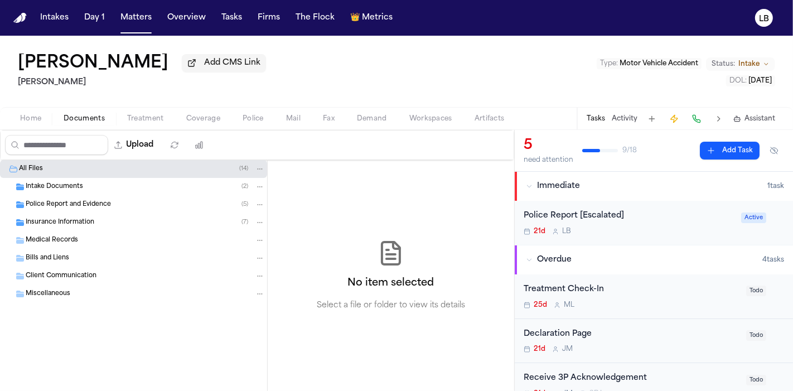
click at [88, 200] on span "Police Report and Evidence" at bounding box center [68, 204] width 85 height 9
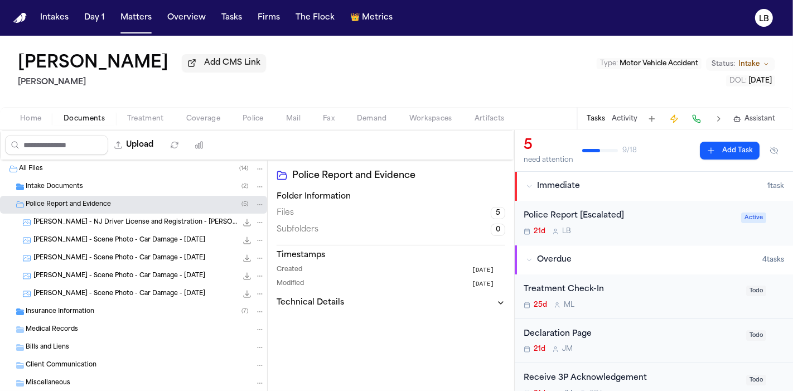
click at [70, 191] on div "Intake Documents ( 2 )" at bounding box center [145, 187] width 239 height 10
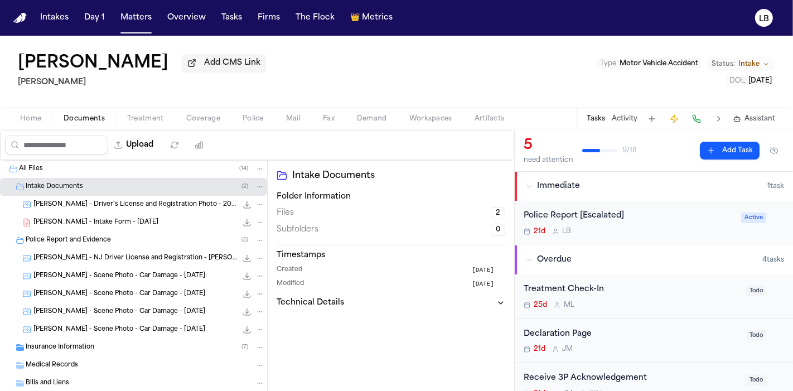
click at [108, 200] on span "[PERSON_NAME] - Driver's License and Registration Photo - 2024" at bounding box center [135, 204] width 204 height 9
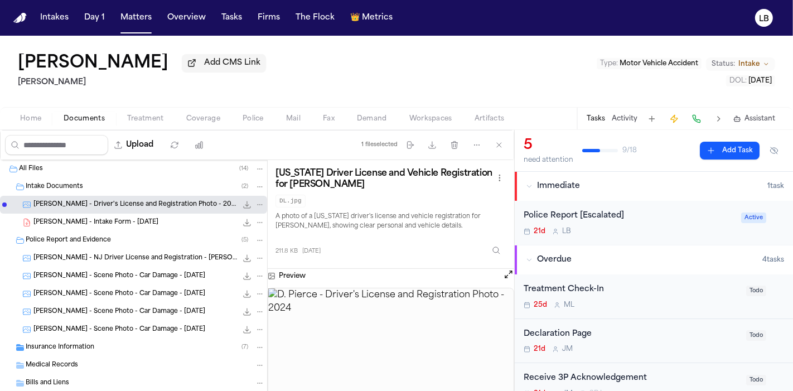
click at [133, 228] on div "[PERSON_NAME] - Intake Form - [DATE] 23.2 KB • PDF" at bounding box center [133, 223] width 267 height 18
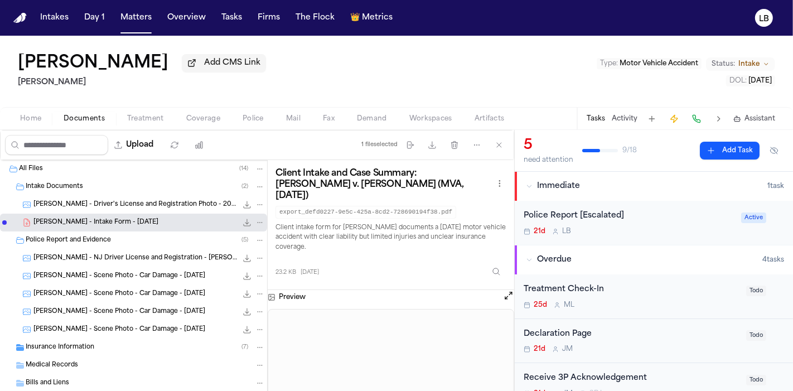
drag, startPoint x: 84, startPoint y: 67, endPoint x: 167, endPoint y: 72, distance: 83.3
click at [167, 72] on div "[PERSON_NAME] Add CMS Link" at bounding box center [142, 64] width 248 height 20
